Goal: Communication & Community: Ask a question

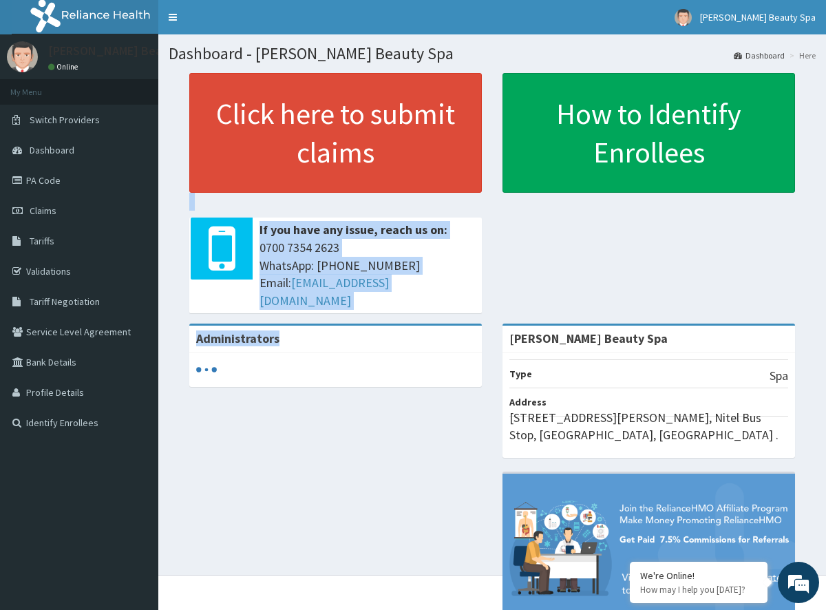
click at [505, 235] on section "Click here to submit claims If you have any issue, reach us on: [PHONE_NUMBER] …" at bounding box center [492, 149] width 668 height 172
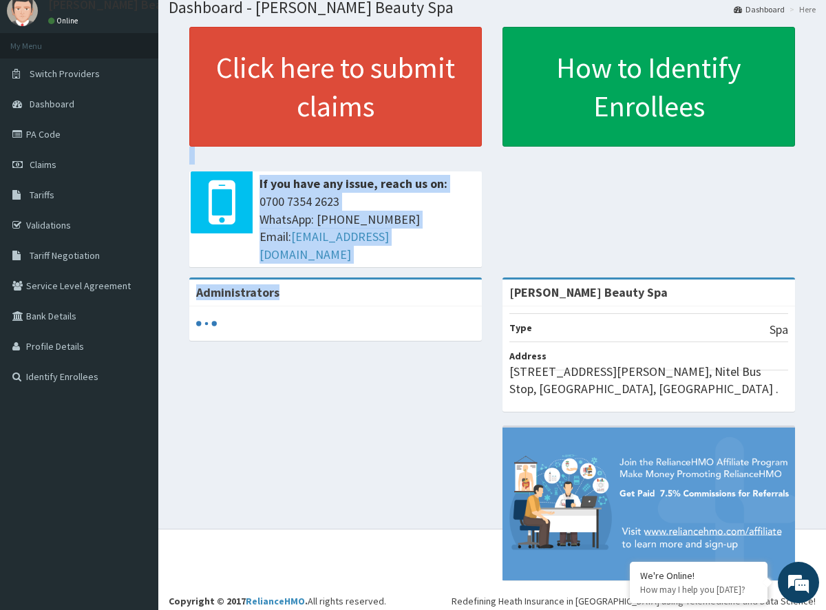
scroll to position [54, 0]
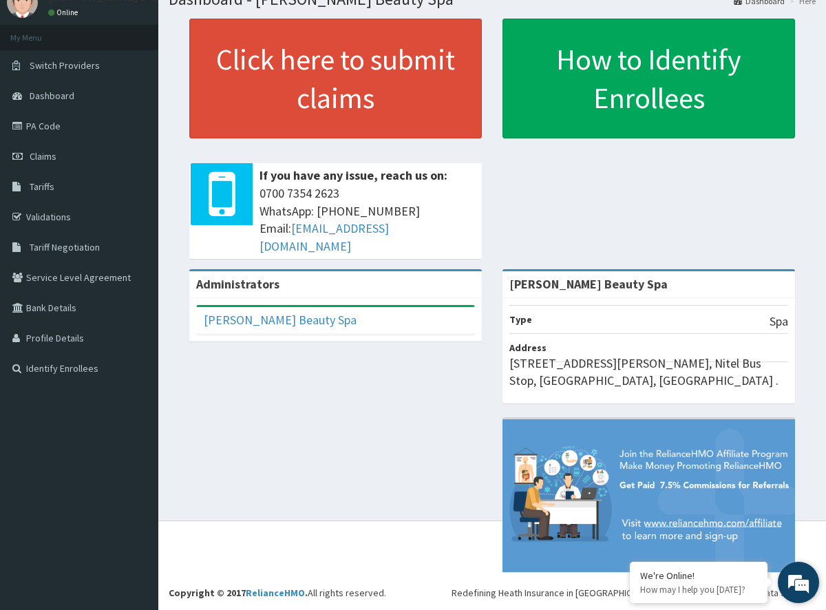
click at [801, 582] on em at bounding box center [798, 582] width 37 height 37
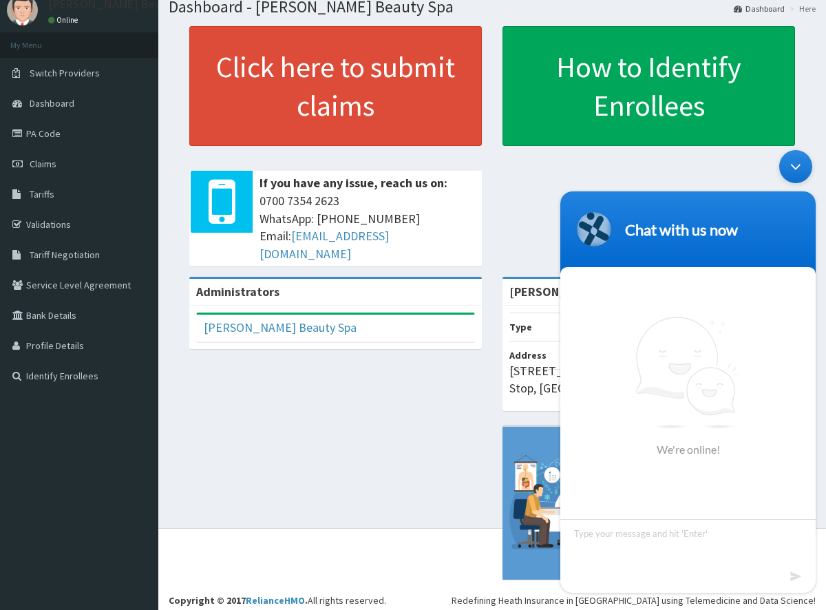
scroll to position [0, 0]
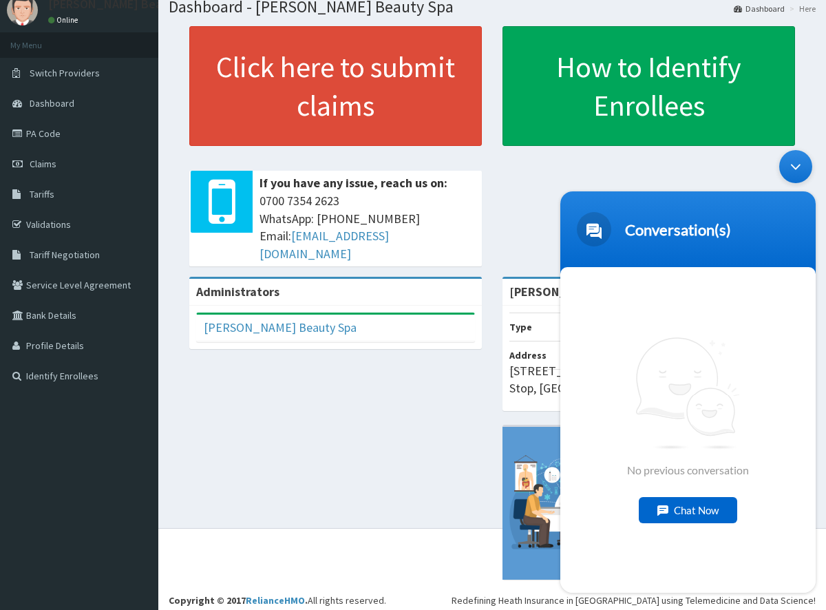
click at [719, 512] on div "Chat Now" at bounding box center [688, 510] width 98 height 26
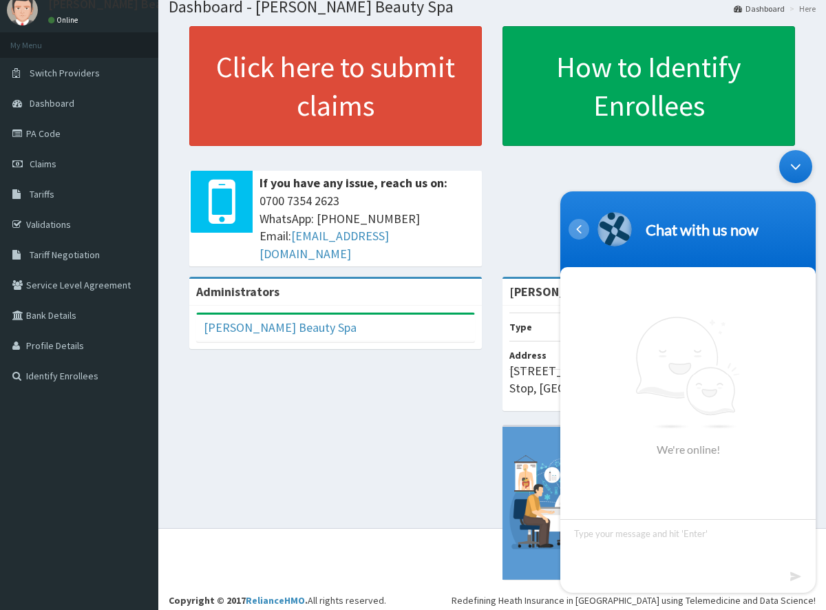
click at [581, 226] on div "Navigation go back" at bounding box center [579, 229] width 21 height 21
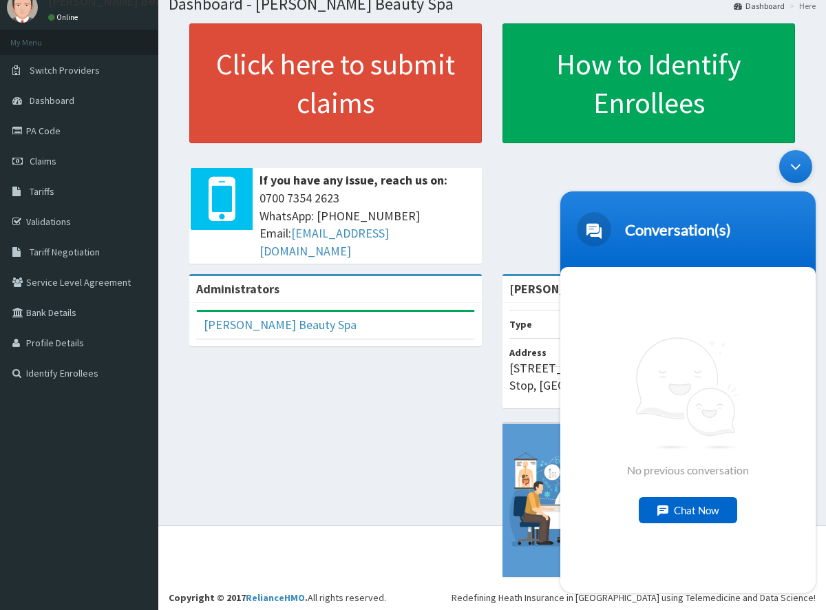
scroll to position [45, 0]
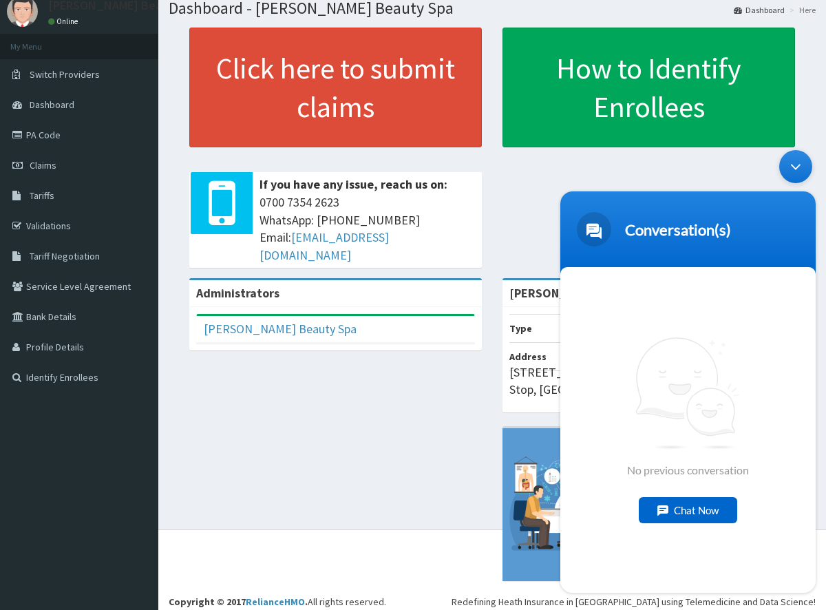
click at [560, 218] on header "Conversation(s)" at bounding box center [687, 232] width 255 height 83
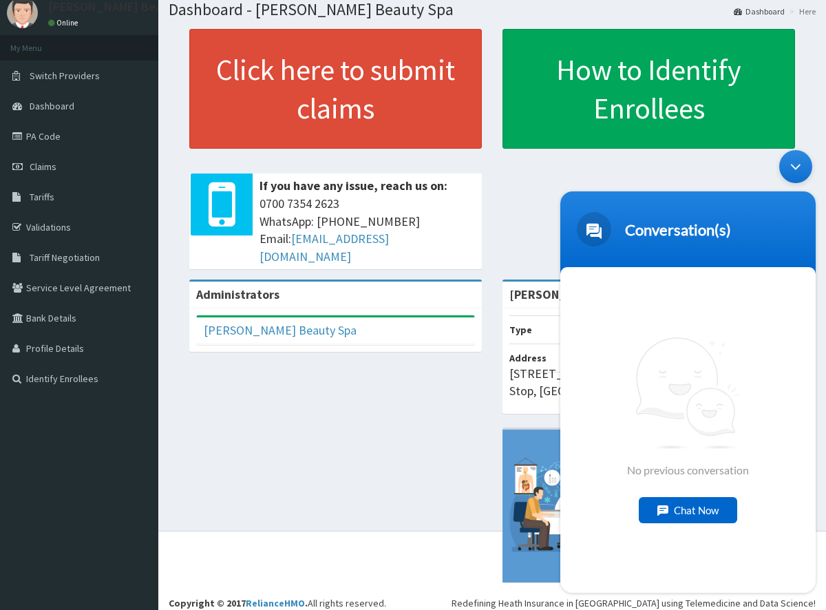
scroll to position [54, 0]
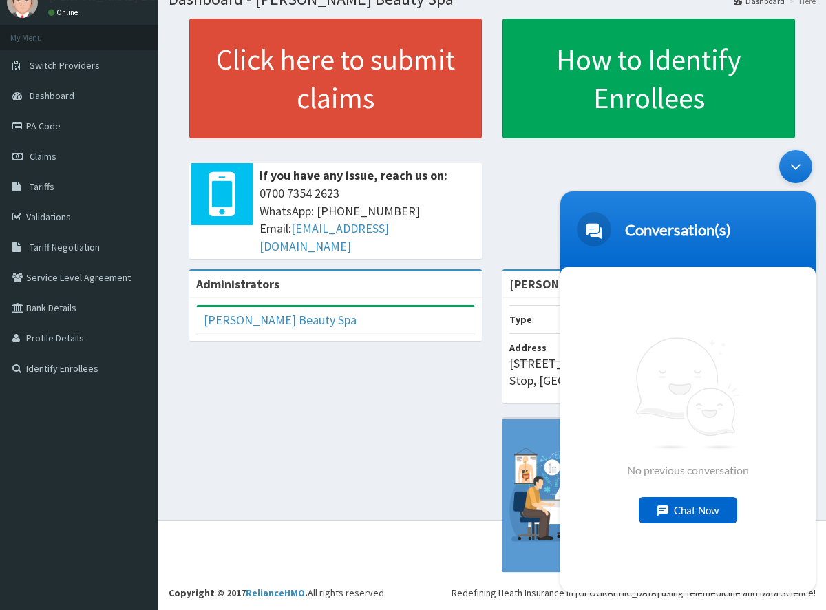
click at [697, 513] on div "Chat Now" at bounding box center [688, 510] width 98 height 26
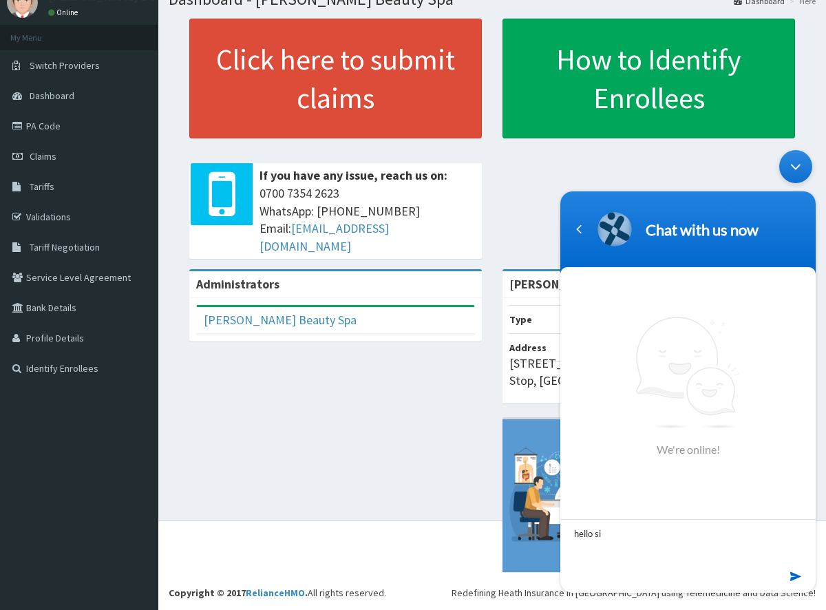
type textarea "hello [PERSON_NAME]"
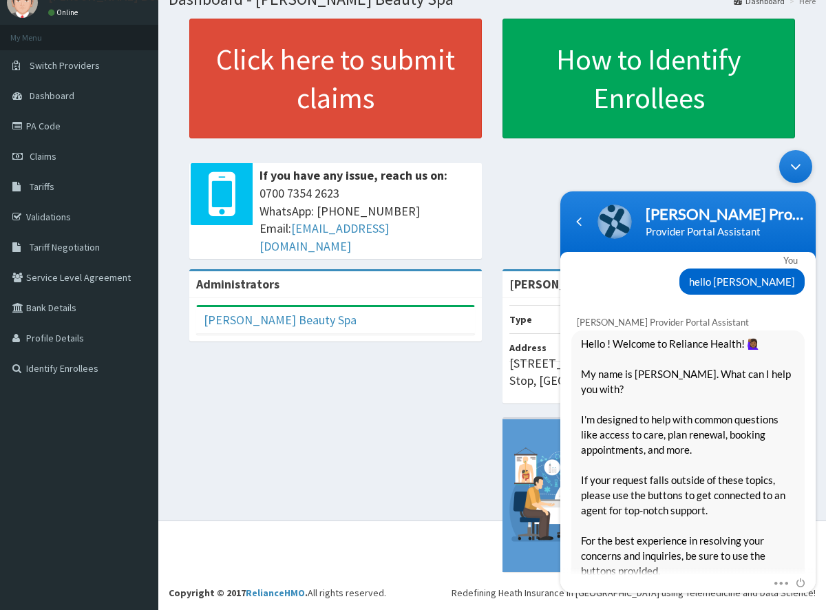
scroll to position [0, 0]
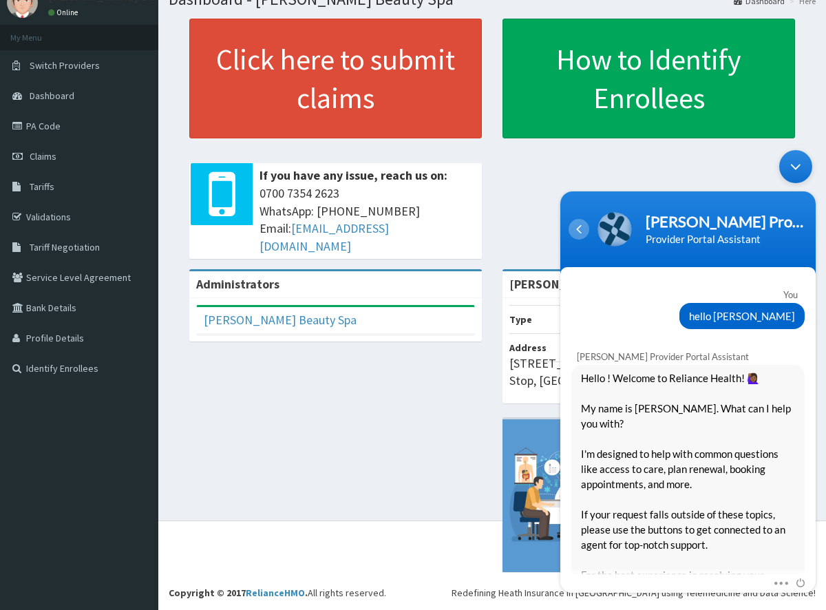
click at [578, 235] on div "Navigation go back" at bounding box center [579, 229] width 21 height 21
